Goal: Information Seeking & Learning: Find specific fact

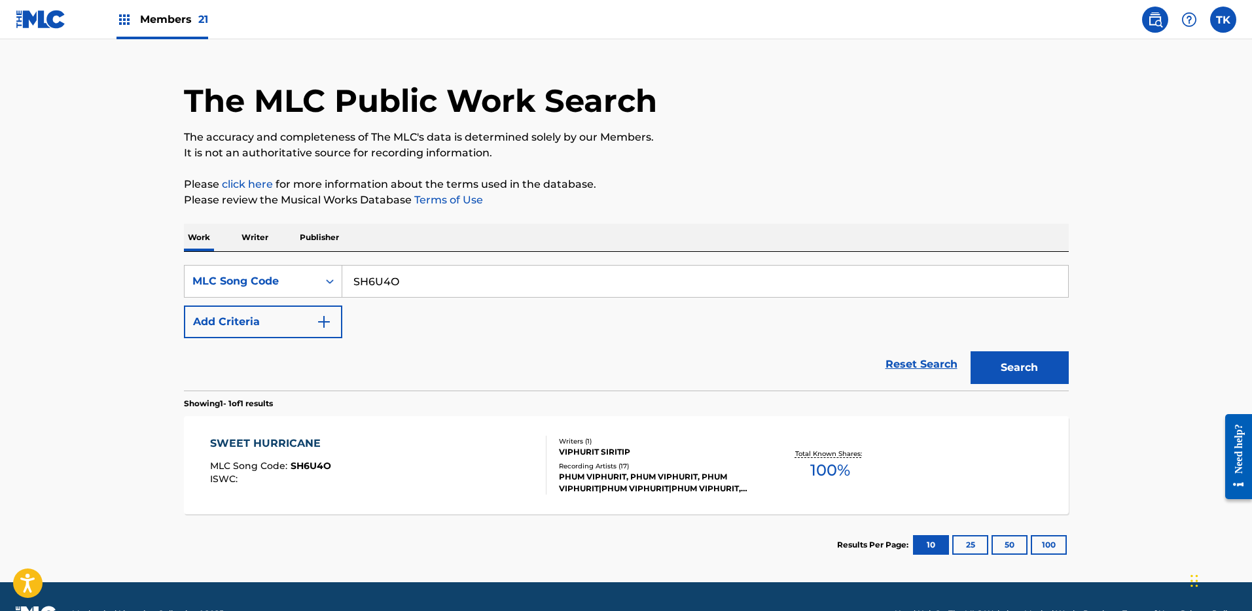
click at [458, 278] on input "SH6U4O" at bounding box center [705, 281] width 726 height 31
paste input "VAKjmMu47XA -"
click at [300, 282] on div "MLC Song Code" at bounding box center [251, 282] width 118 height 16
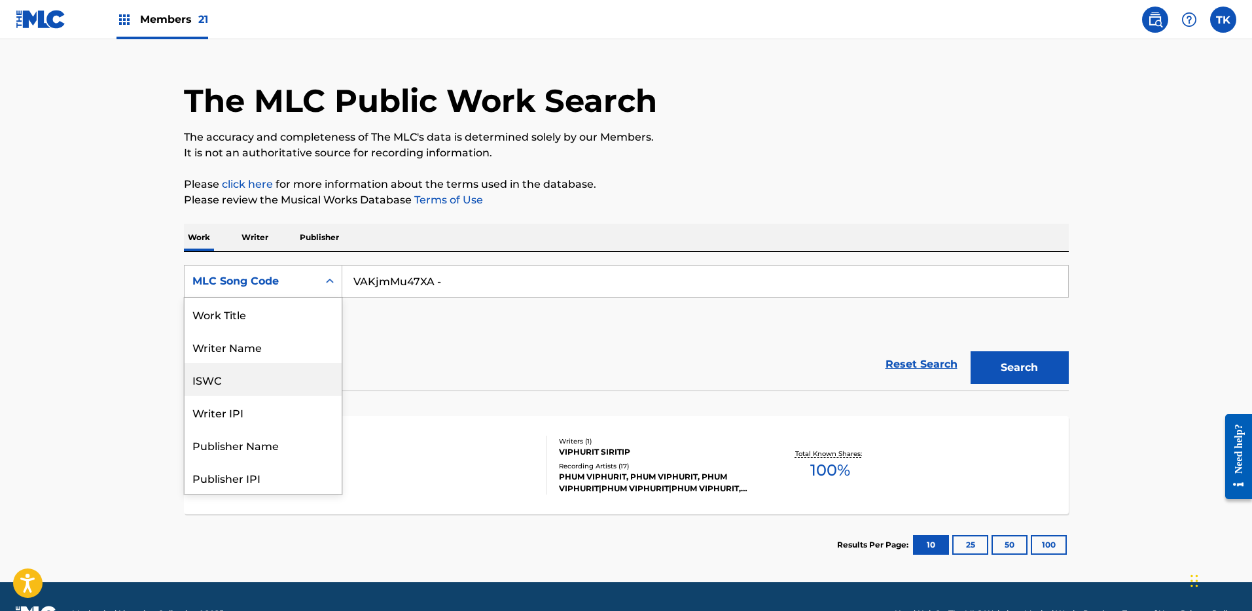
scroll to position [65, 0]
click at [901, 348] on div "Reset Search Search" at bounding box center [626, 364] width 885 height 52
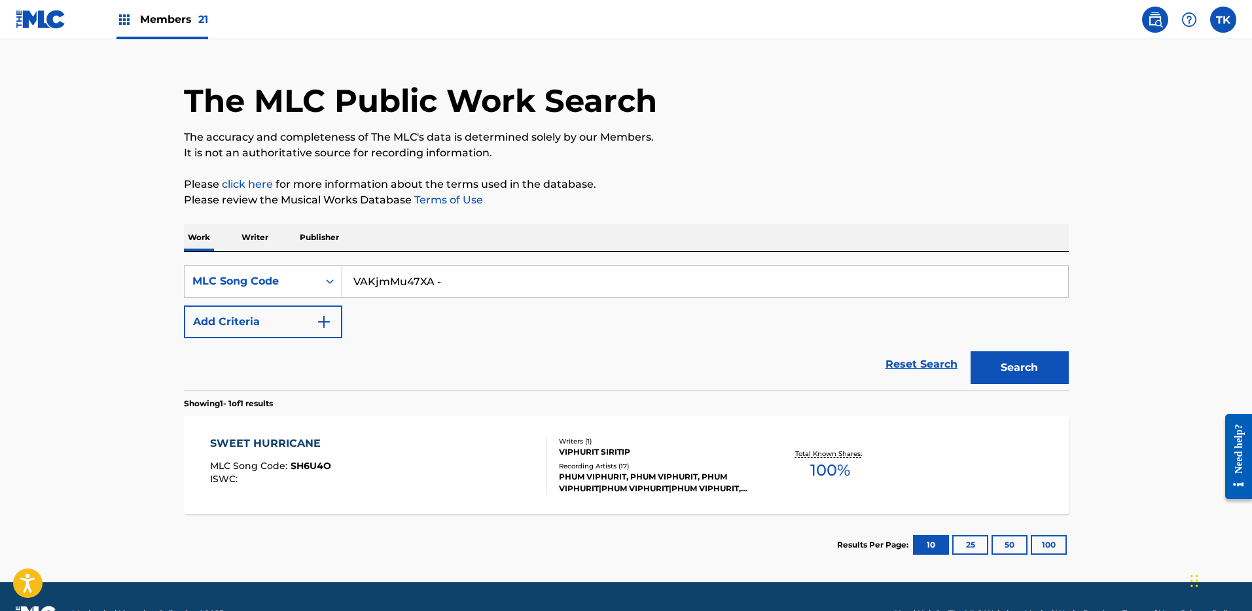
click at [782, 291] on input "VAKjmMu47XA -" at bounding box center [705, 281] width 726 height 31
click at [462, 288] on input "VAKjmMu47XA -" at bounding box center [705, 281] width 726 height 31
click at [1009, 372] on button "Search" at bounding box center [1020, 368] width 98 height 33
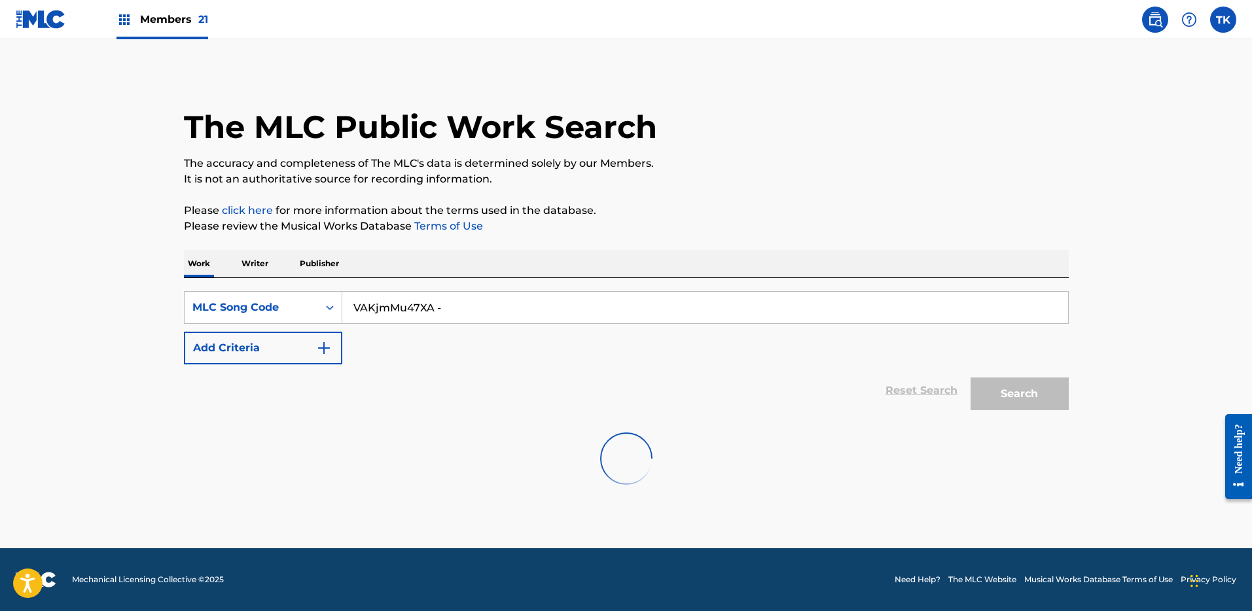
scroll to position [0, 0]
click at [473, 306] on input "VAKjmMu47XA -" at bounding box center [705, 307] width 726 height 31
paste input "IC7FC8"
type input "IC7FC8"
click at [993, 391] on button "Search" at bounding box center [1020, 394] width 98 height 33
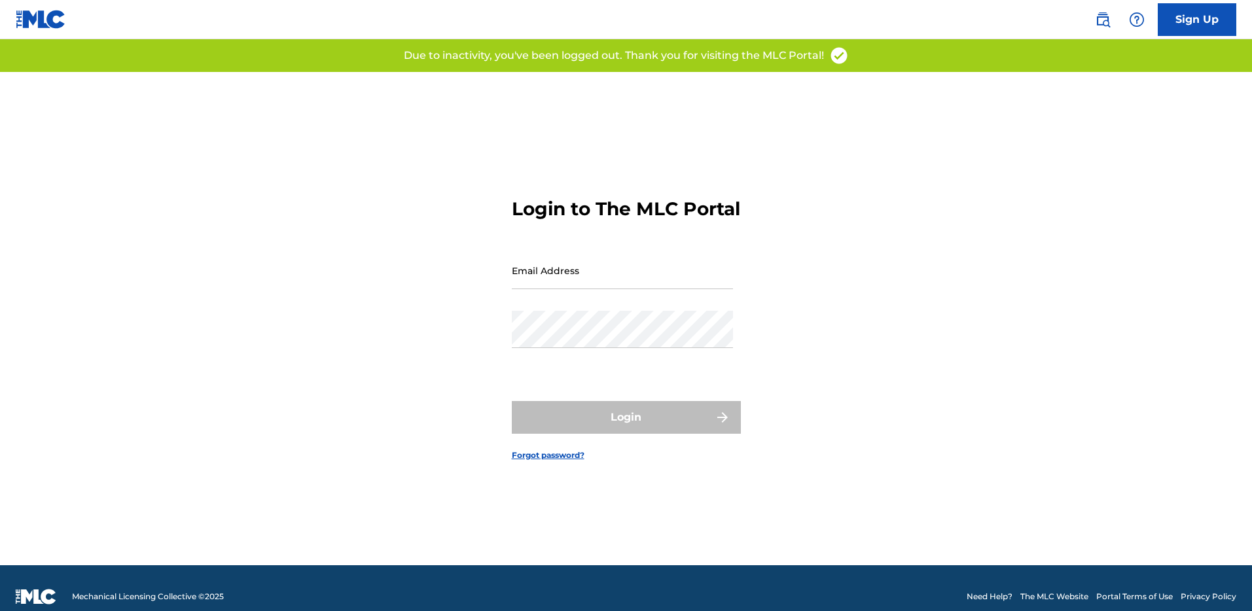
type input "[PERSON_NAME][EMAIL_ADDRESS][DOMAIN_NAME]"
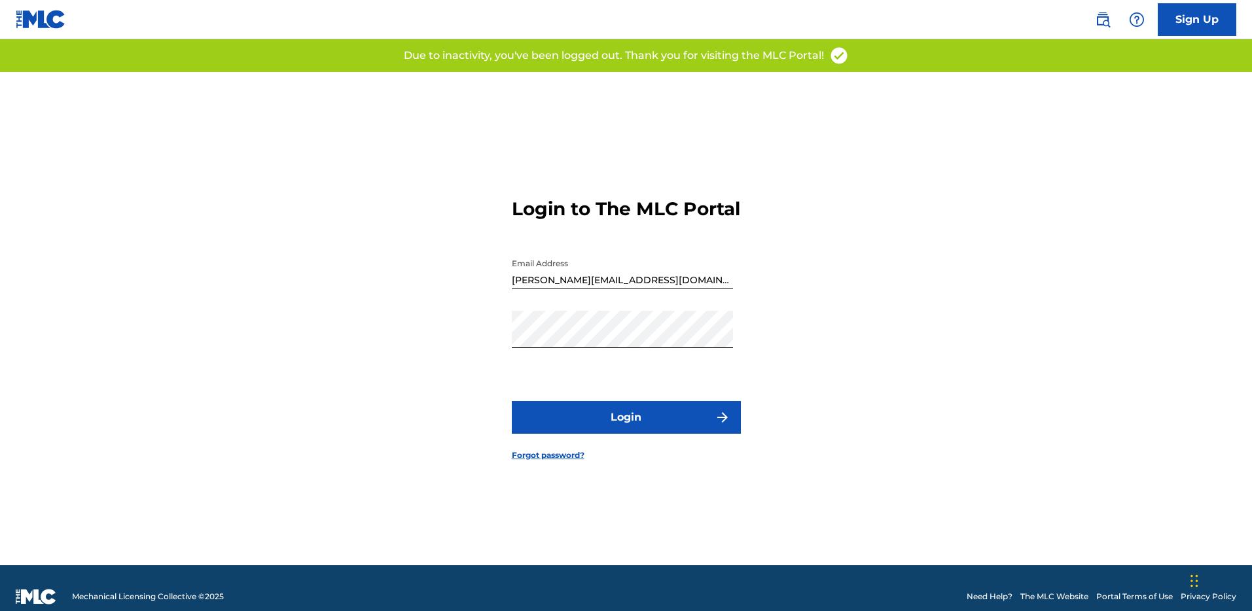
click at [622, 434] on button "Login" at bounding box center [626, 417] width 229 height 33
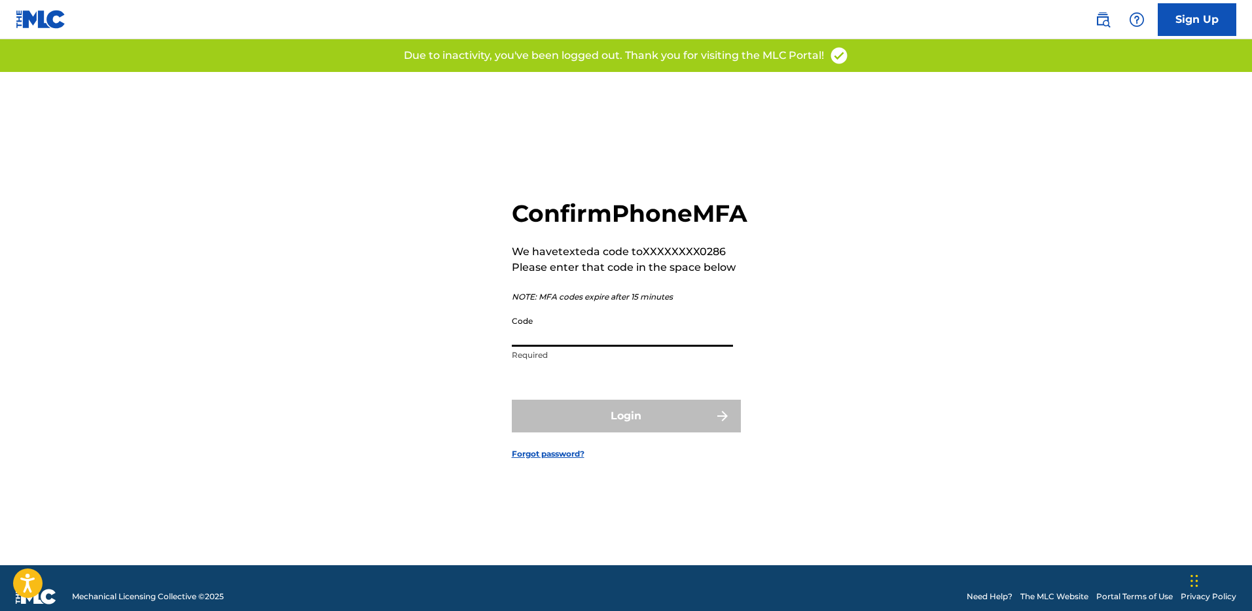
click at [605, 347] on input "Code" at bounding box center [622, 328] width 221 height 37
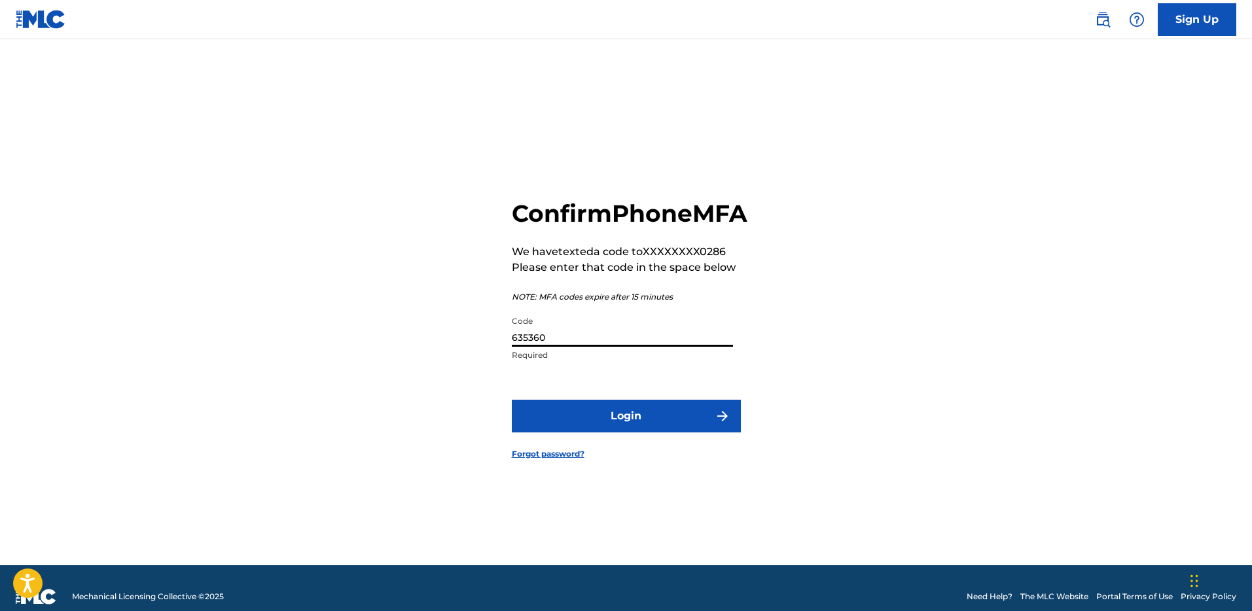
type input "635360"
click at [512, 400] on button "Login" at bounding box center [626, 416] width 229 height 33
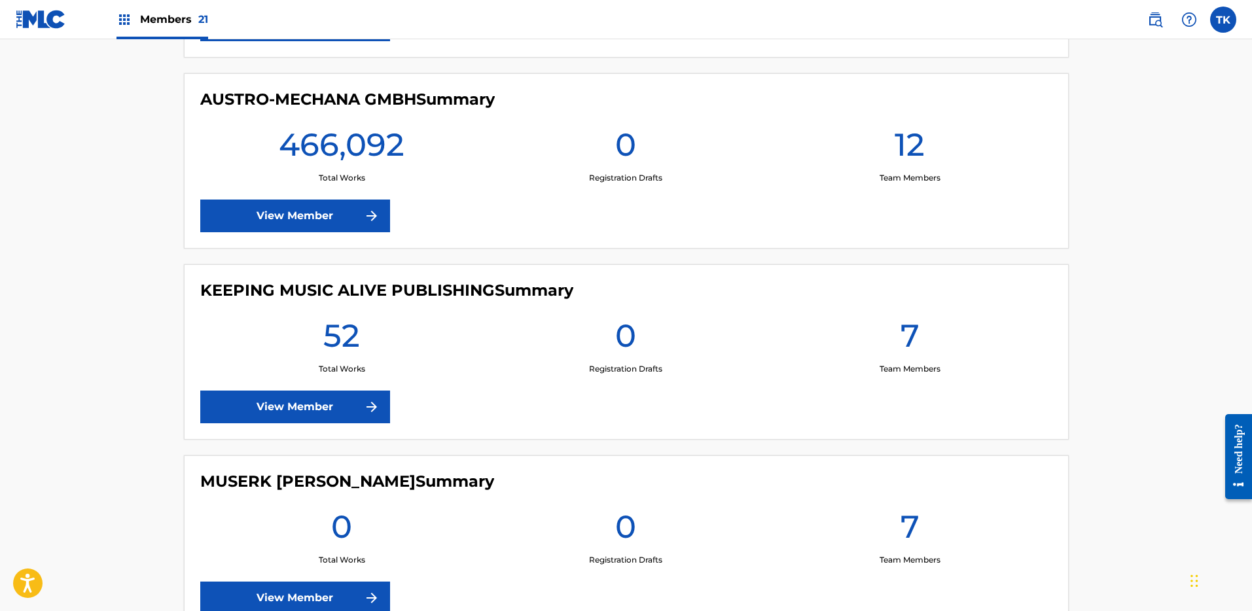
scroll to position [793, 0]
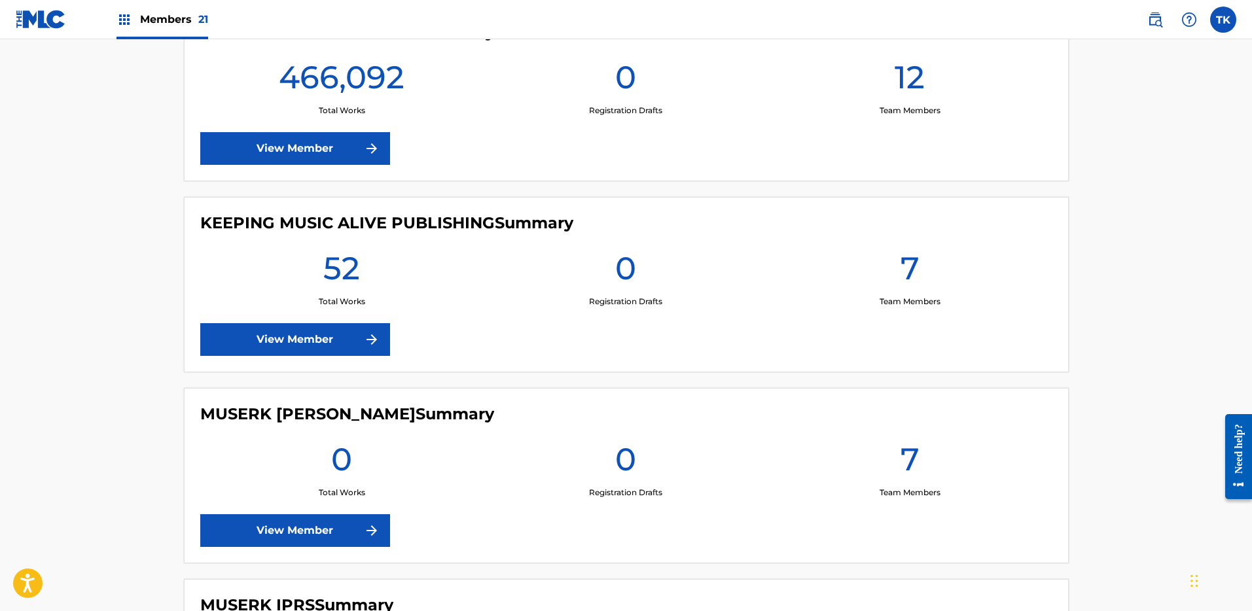
click at [1161, 38] on nav "Members 21 TK TK Truman Kitos-Lindsey truman.kitos@muserk.com Notification Pref…" at bounding box center [626, 19] width 1252 height 39
click at [1157, 33] on nav "Members 21 TK TK Truman Kitos-Lindsey truman.kitos@muserk.com Notification Pref…" at bounding box center [626, 19] width 1252 height 39
click at [1153, 22] on img at bounding box center [1156, 20] width 16 height 16
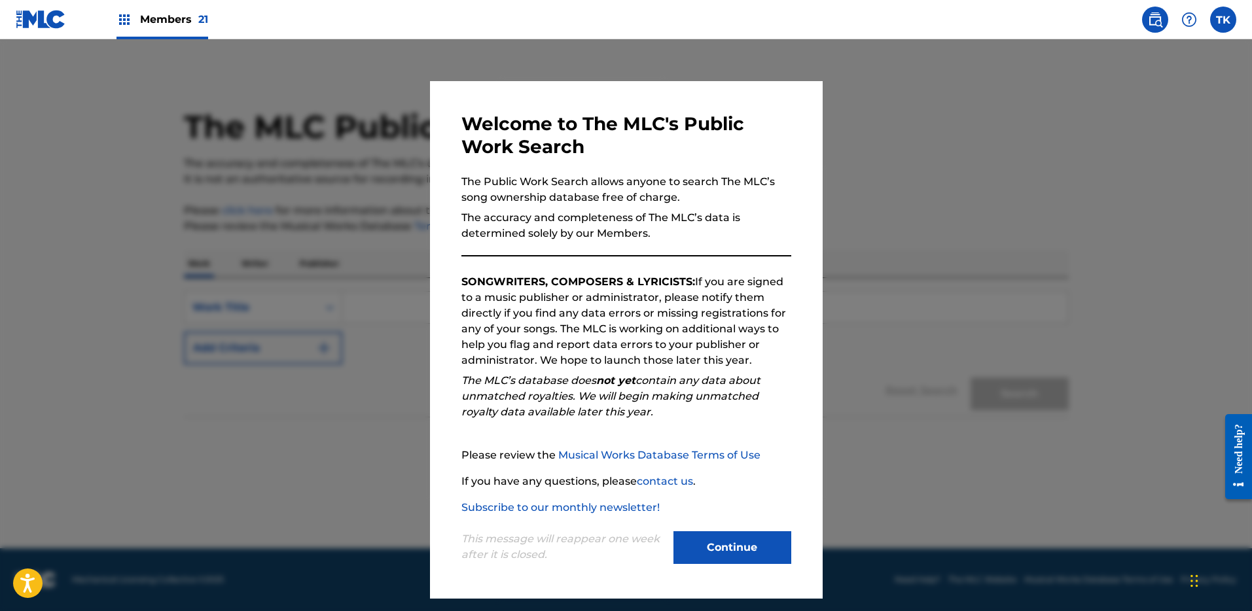
drag, startPoint x: 742, startPoint y: 526, endPoint x: 744, endPoint y: 538, distance: 11.9
click at [743, 527] on div "This message will reappear one week after it is closed. Continue" at bounding box center [627, 542] width 330 height 52
click at [741, 546] on button "Continue" at bounding box center [733, 548] width 118 height 33
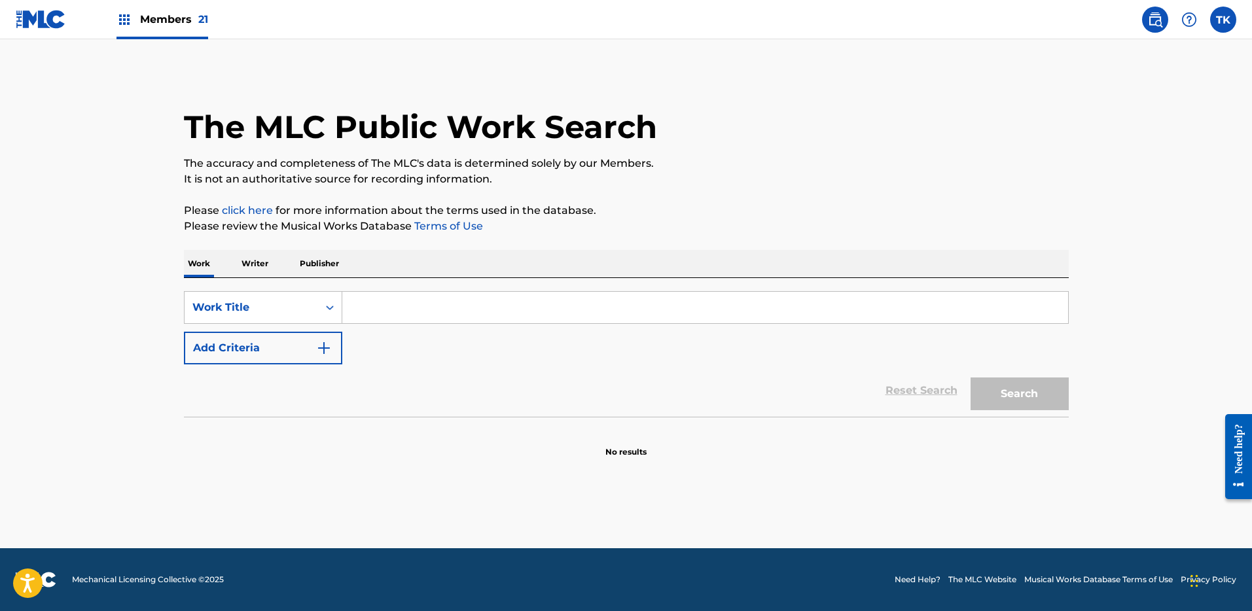
click at [422, 312] on input "Search Form" at bounding box center [705, 307] width 726 height 31
paste input "IC7FC8"
type input "IC7FC8"
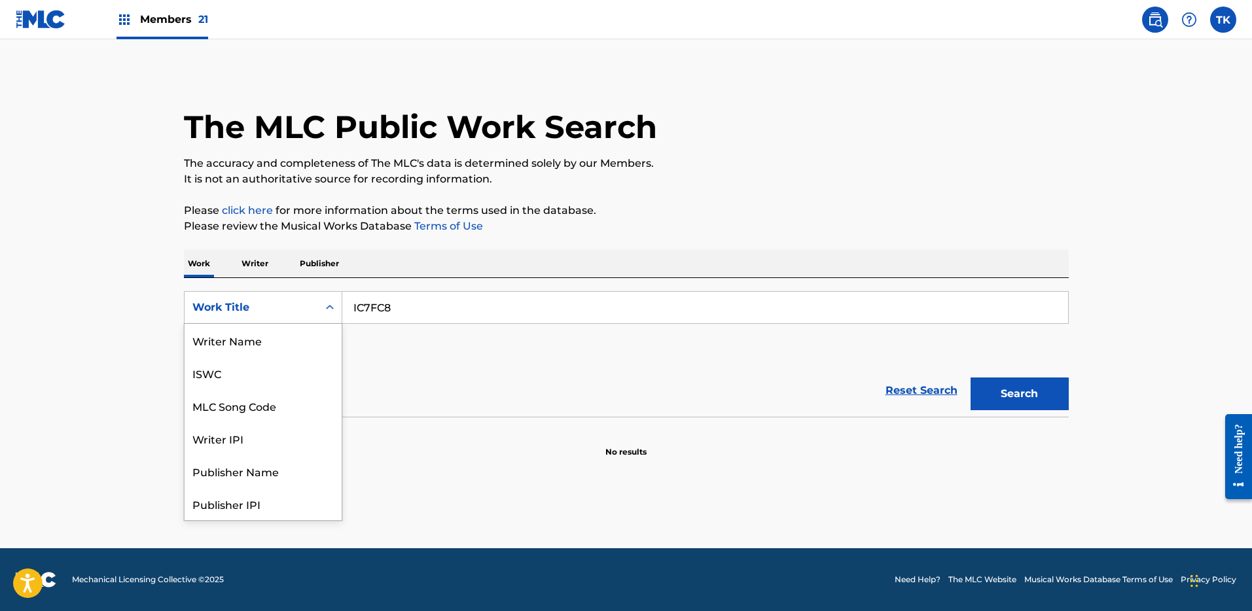
click at [306, 310] on div "Work Title" at bounding box center [251, 308] width 118 height 16
click at [293, 340] on div "MLC Song Code" at bounding box center [263, 340] width 157 height 33
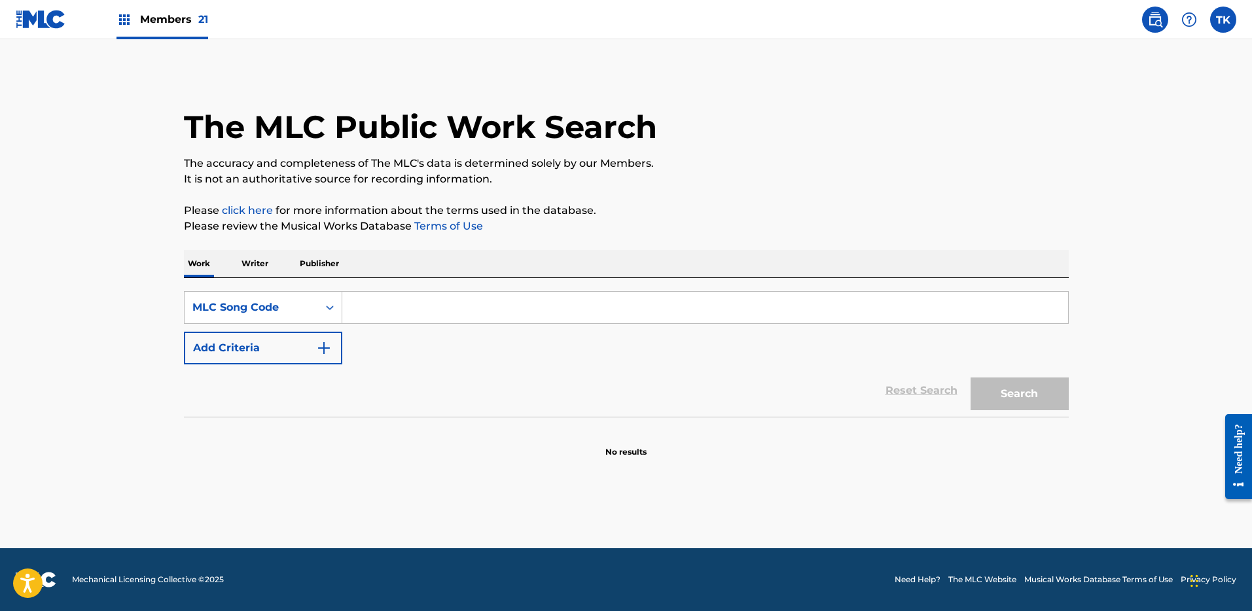
click at [417, 299] on input "Search Form" at bounding box center [705, 307] width 726 height 31
paste input "IC7FC8"
type input "IC7FC8"
click at [988, 379] on button "Search" at bounding box center [1020, 394] width 98 height 33
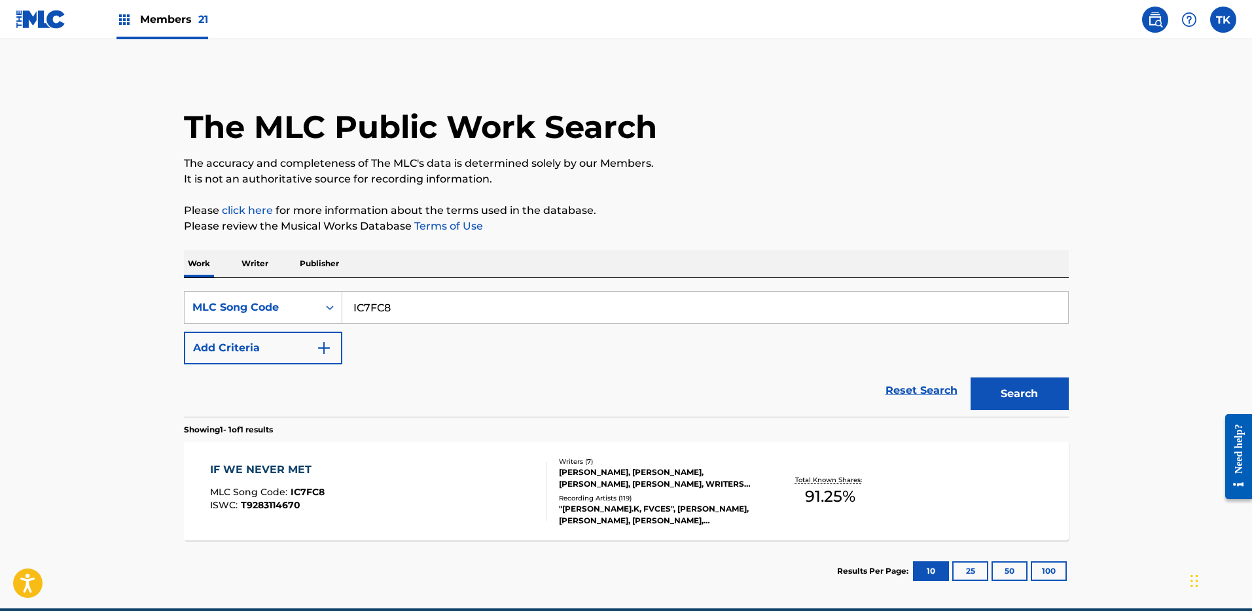
scroll to position [27, 0]
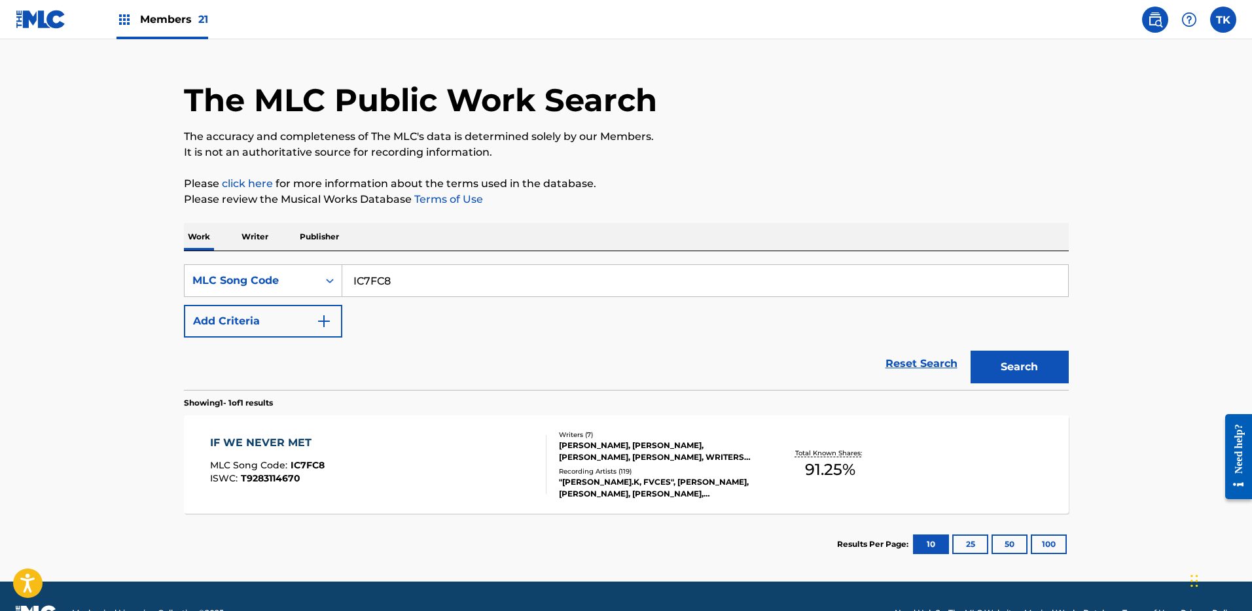
click at [608, 473] on div "Recording Artists ( 119 )" at bounding box center [658, 472] width 198 height 10
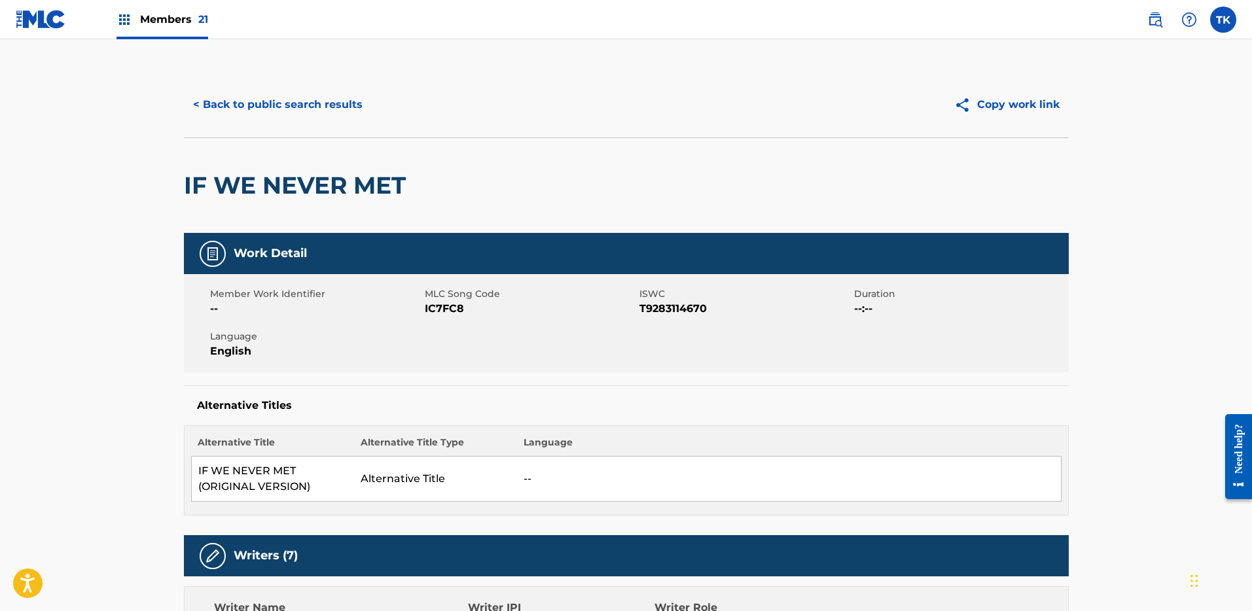
click at [313, 105] on button "< Back to public search results" at bounding box center [278, 104] width 188 height 33
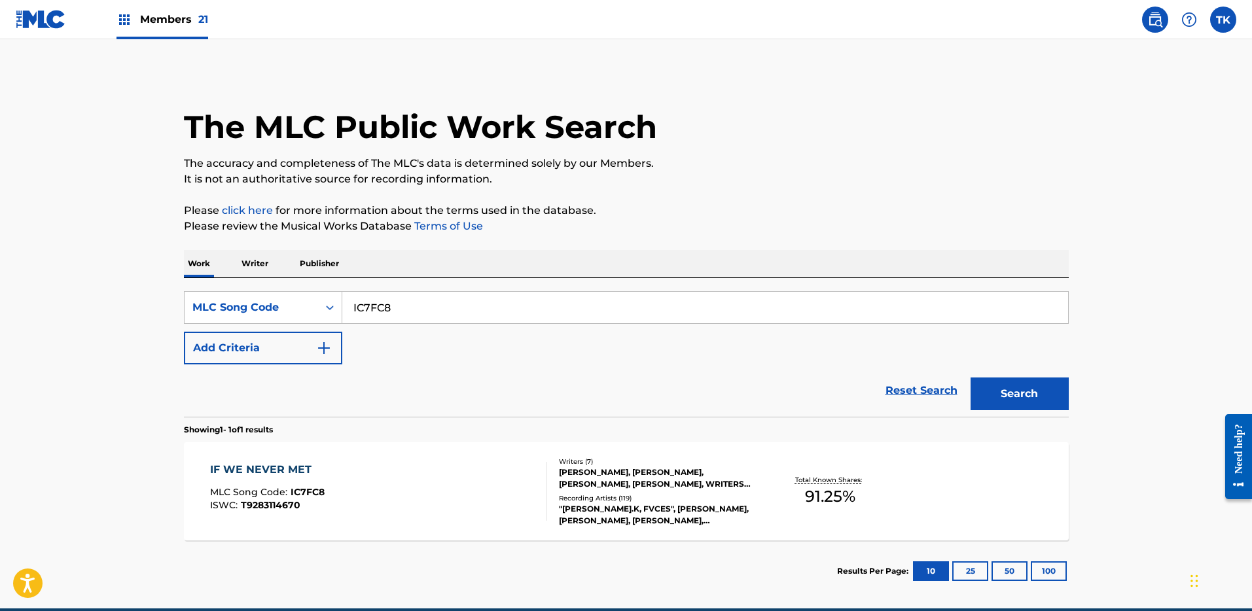
scroll to position [26, 0]
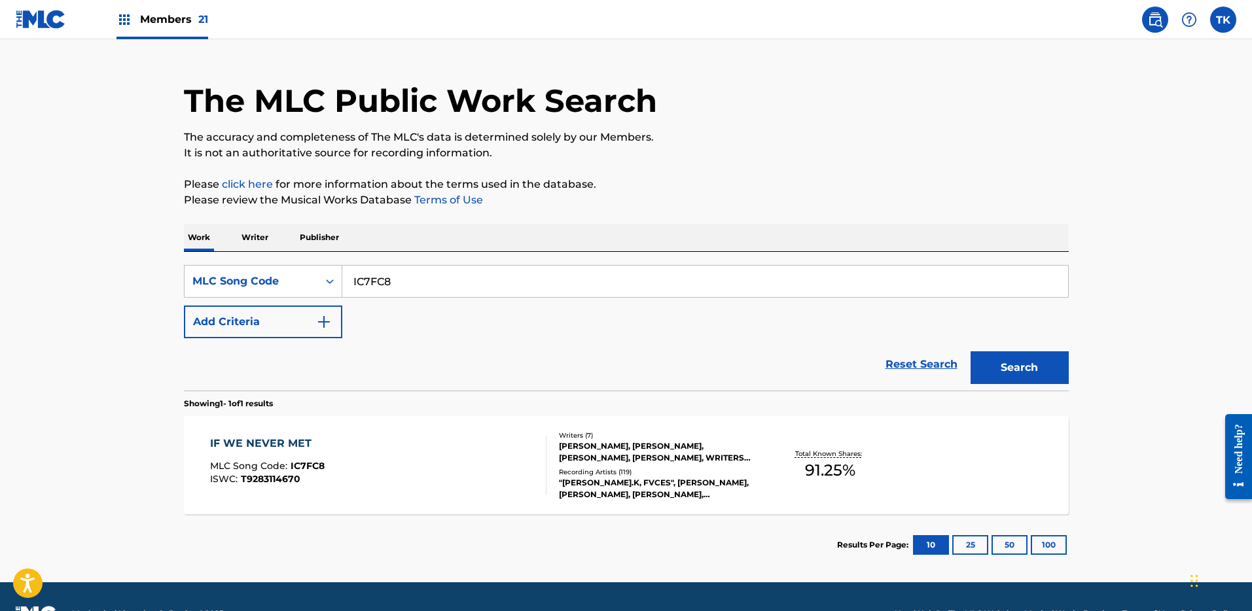
click at [571, 274] on input "IC7FC8" at bounding box center [705, 281] width 726 height 31
paste input "3A7J"
type input "IC3A7J"
click at [998, 362] on button "Search" at bounding box center [1020, 368] width 98 height 33
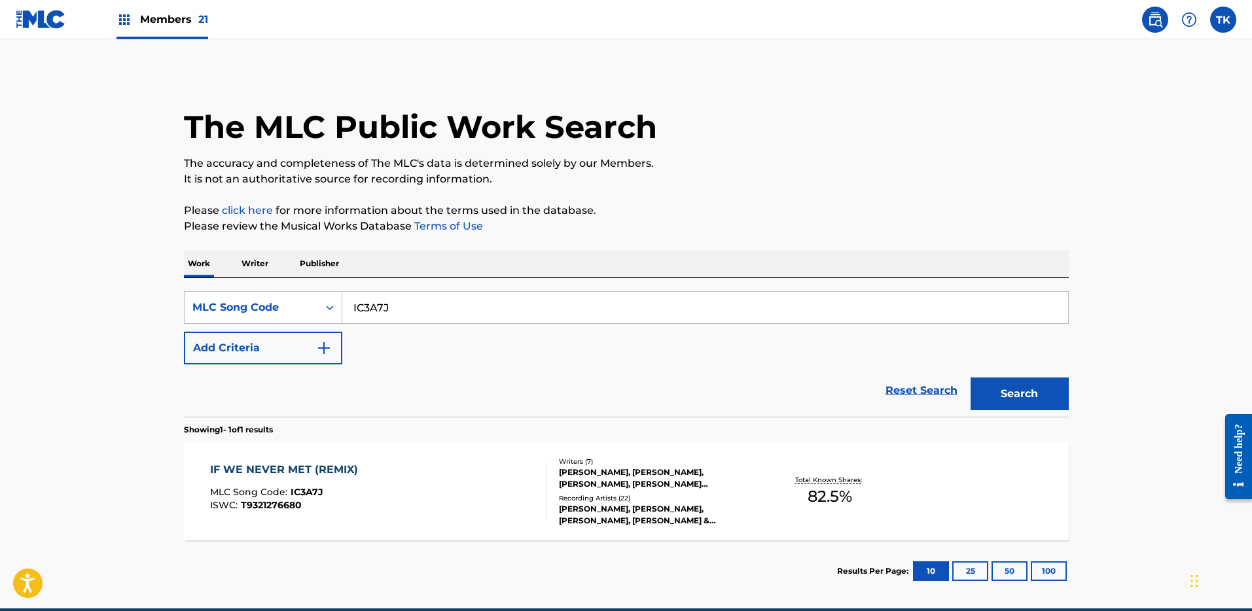
click at [490, 448] on div "IF WE NEVER MET (REMIX) MLC Song Code : IC3A7J ISWC : T9321276680 Writers ( 7 )…" at bounding box center [626, 492] width 885 height 98
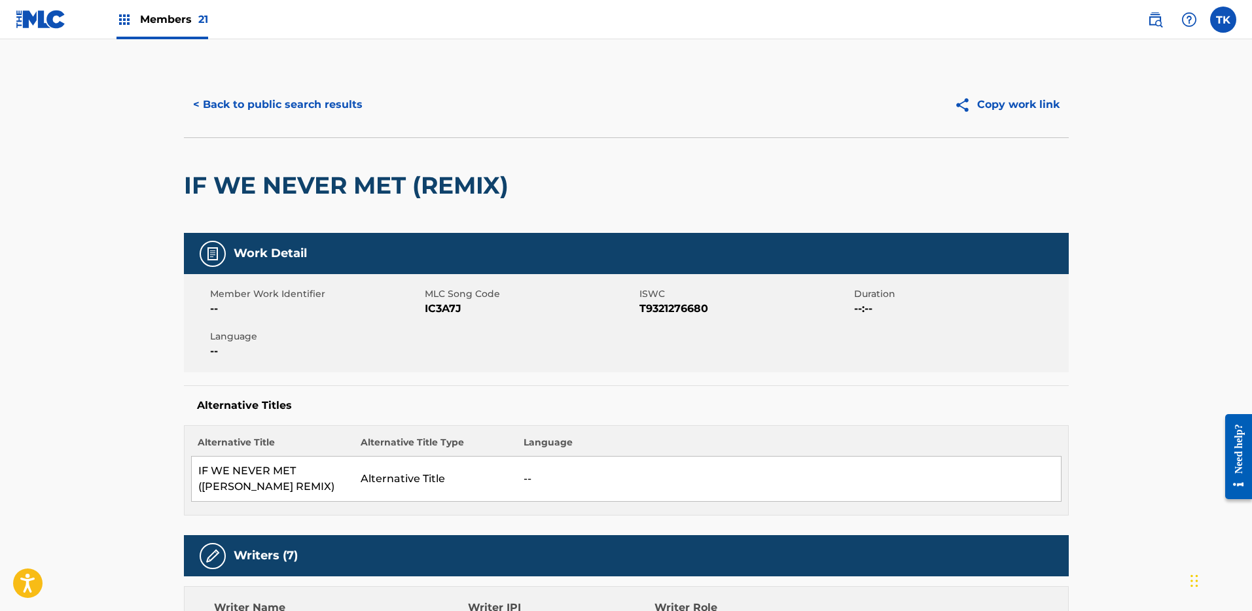
drag, startPoint x: 274, startPoint y: 109, endPoint x: 214, endPoint y: 9, distance: 116.9
click at [274, 107] on button "< Back to public search results" at bounding box center [278, 104] width 188 height 33
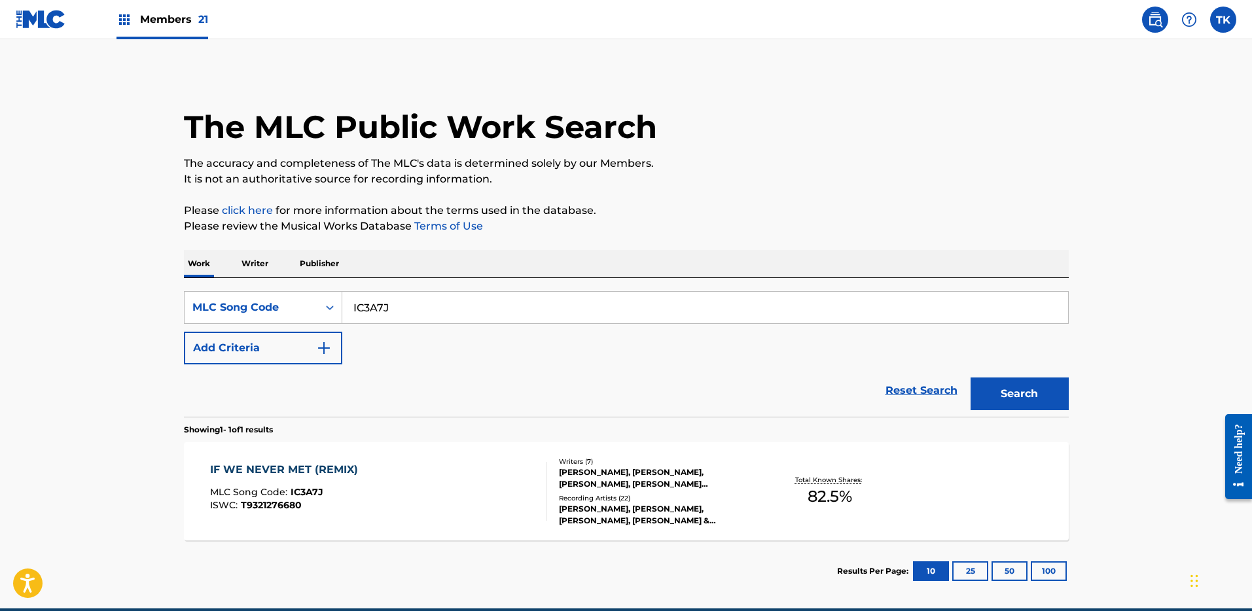
click at [440, 310] on input "IC3A7J" at bounding box center [705, 307] width 726 height 31
paste input "73HS"
type input "IC73HS"
click at [1006, 383] on button "Search" at bounding box center [1020, 394] width 98 height 33
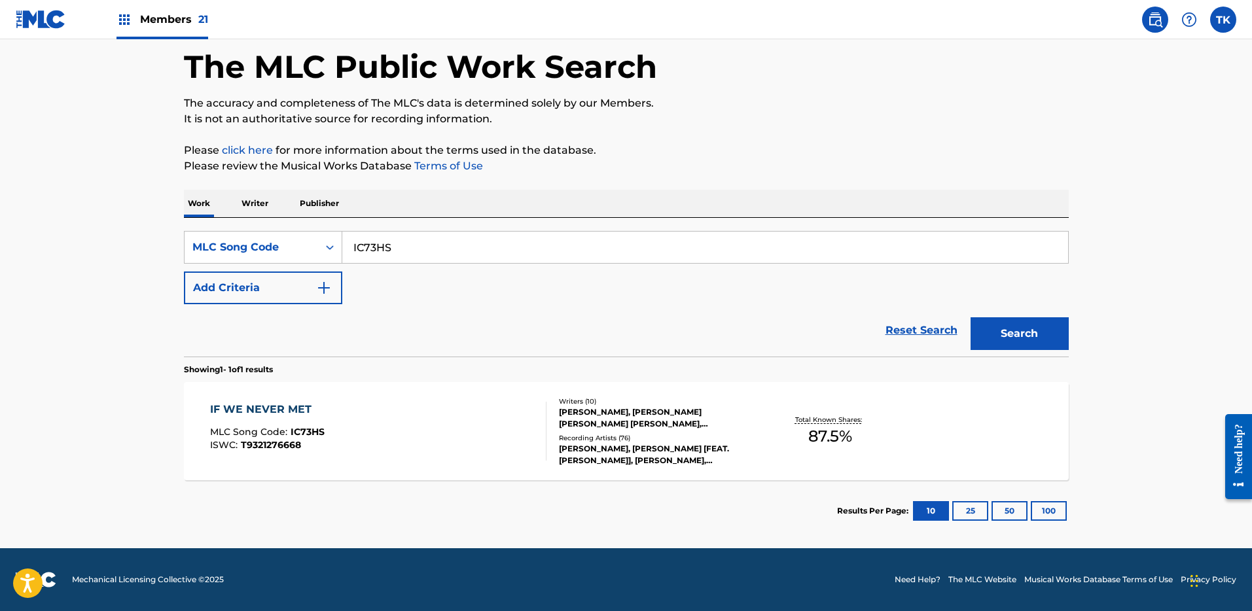
click at [459, 405] on div "IF WE NEVER MET MLC Song Code : IC73HS ISWC : T9321276668" at bounding box center [378, 431] width 336 height 59
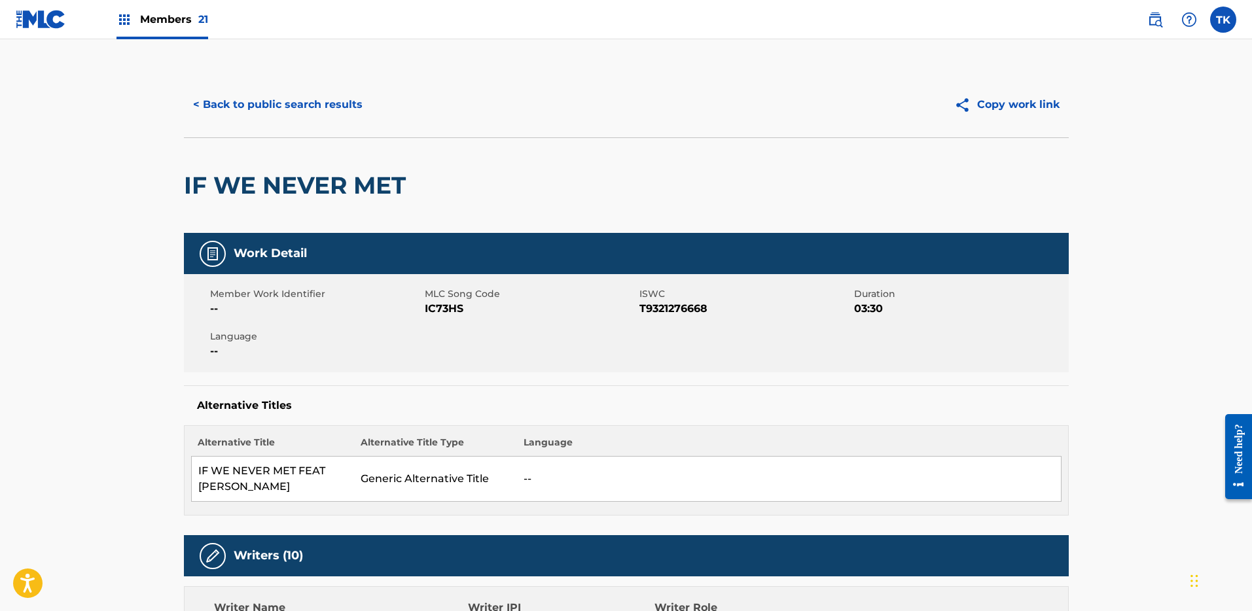
click at [285, 116] on button "< Back to public search results" at bounding box center [278, 104] width 188 height 33
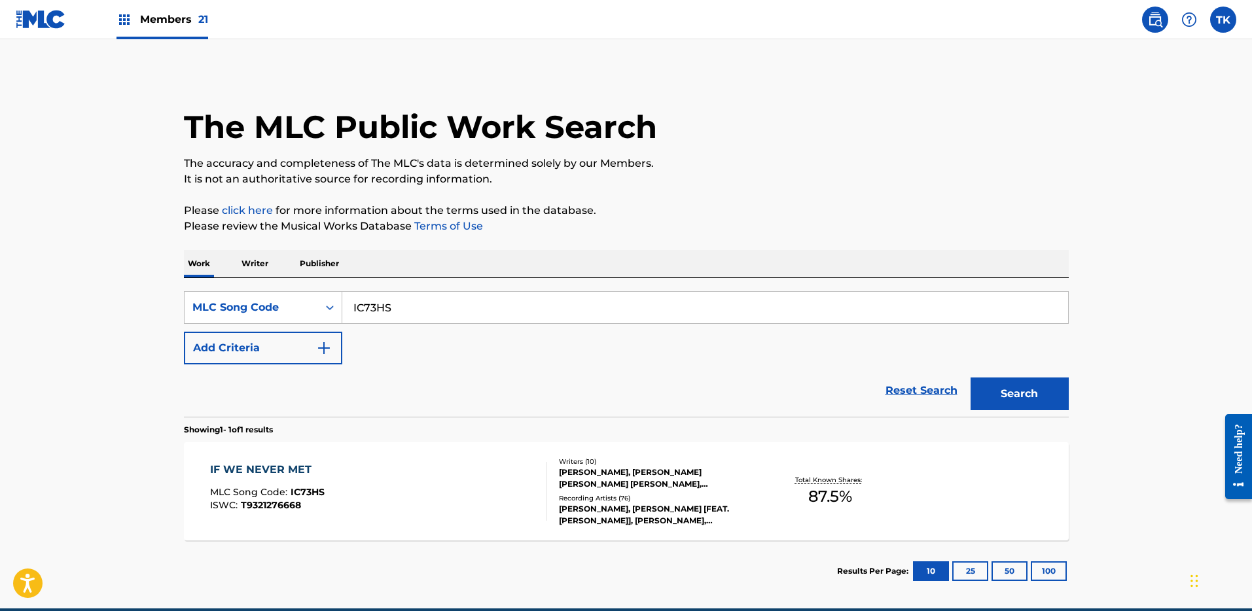
scroll to position [26, 0]
